Goal: Check status: Check status

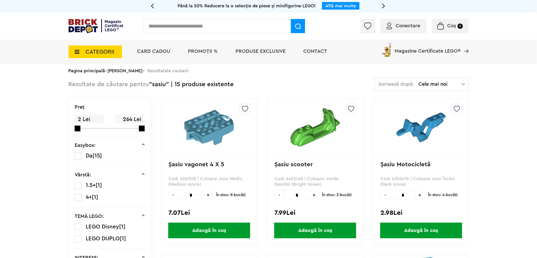
click at [442, 166] on p "Şasiu Motocicletă" at bounding box center [420, 168] width 81 height 14
click at [0, 0] on div at bounding box center [0, 0] width 0 height 0
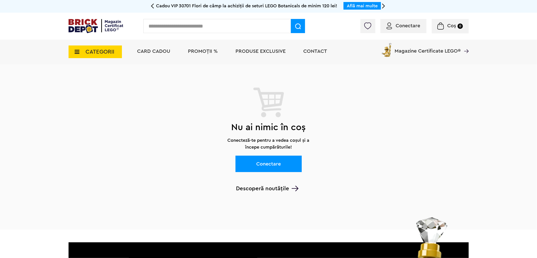
click at [407, 26] on span "Conectare" at bounding box center [408, 25] width 25 height 5
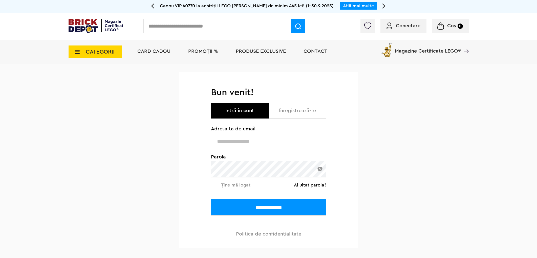
type input "**********"
click at [288, 208] on input "**********" at bounding box center [268, 207] width 115 height 16
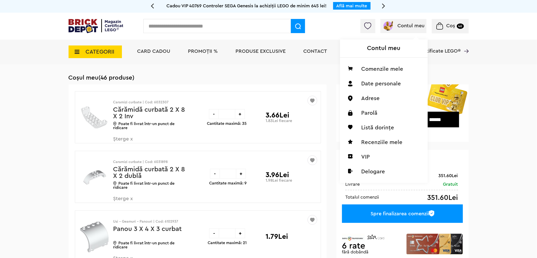
click at [390, 26] on img at bounding box center [387, 25] width 11 height 11
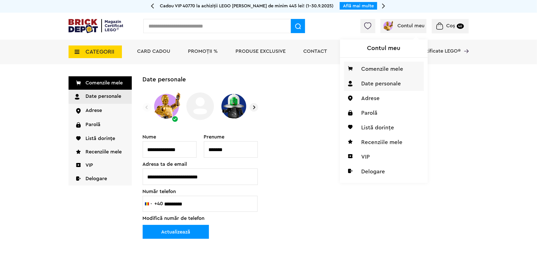
click at [391, 68] on li "Comenzile mele" at bounding box center [384, 69] width 80 height 15
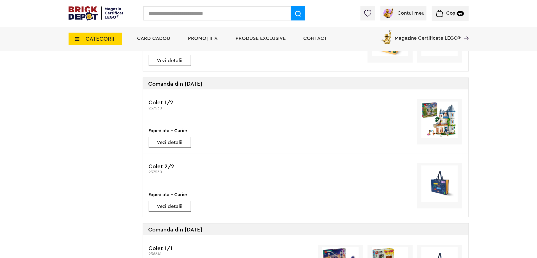
scroll to position [324, 0]
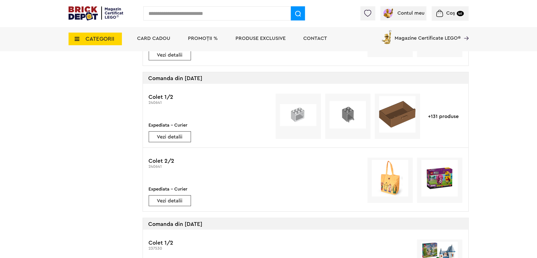
click at [178, 135] on link "Vezi detalii" at bounding box center [170, 137] width 42 height 5
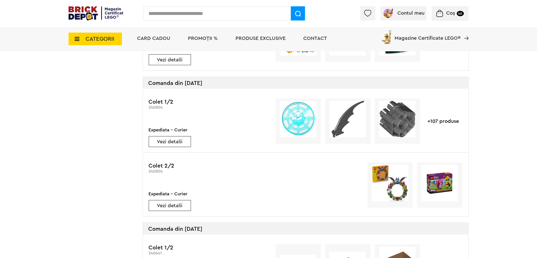
scroll to position [164, 0]
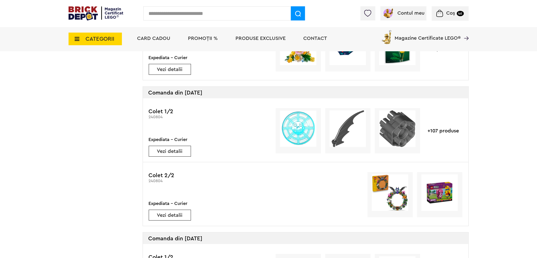
click at [179, 154] on link "Vezi detalii" at bounding box center [170, 151] width 42 height 5
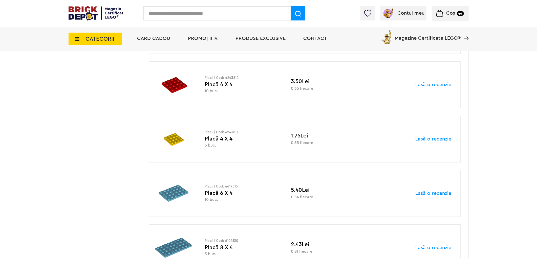
scroll to position [5057, 0]
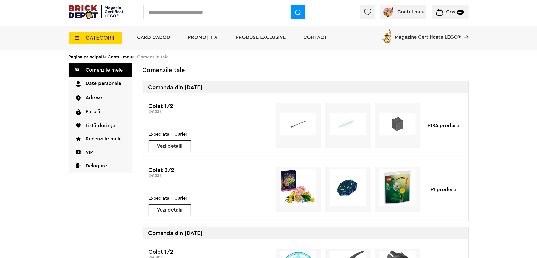
scroll to position [9, 0]
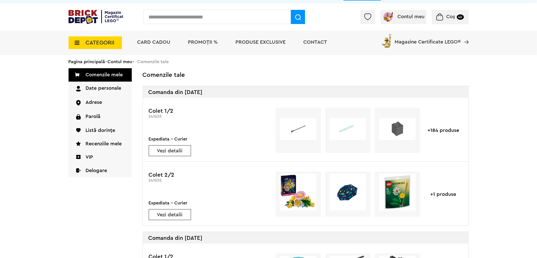
click at [176, 148] on link "Vezi detalii" at bounding box center [170, 150] width 42 height 5
